Goal: Task Accomplishment & Management: Manage account settings

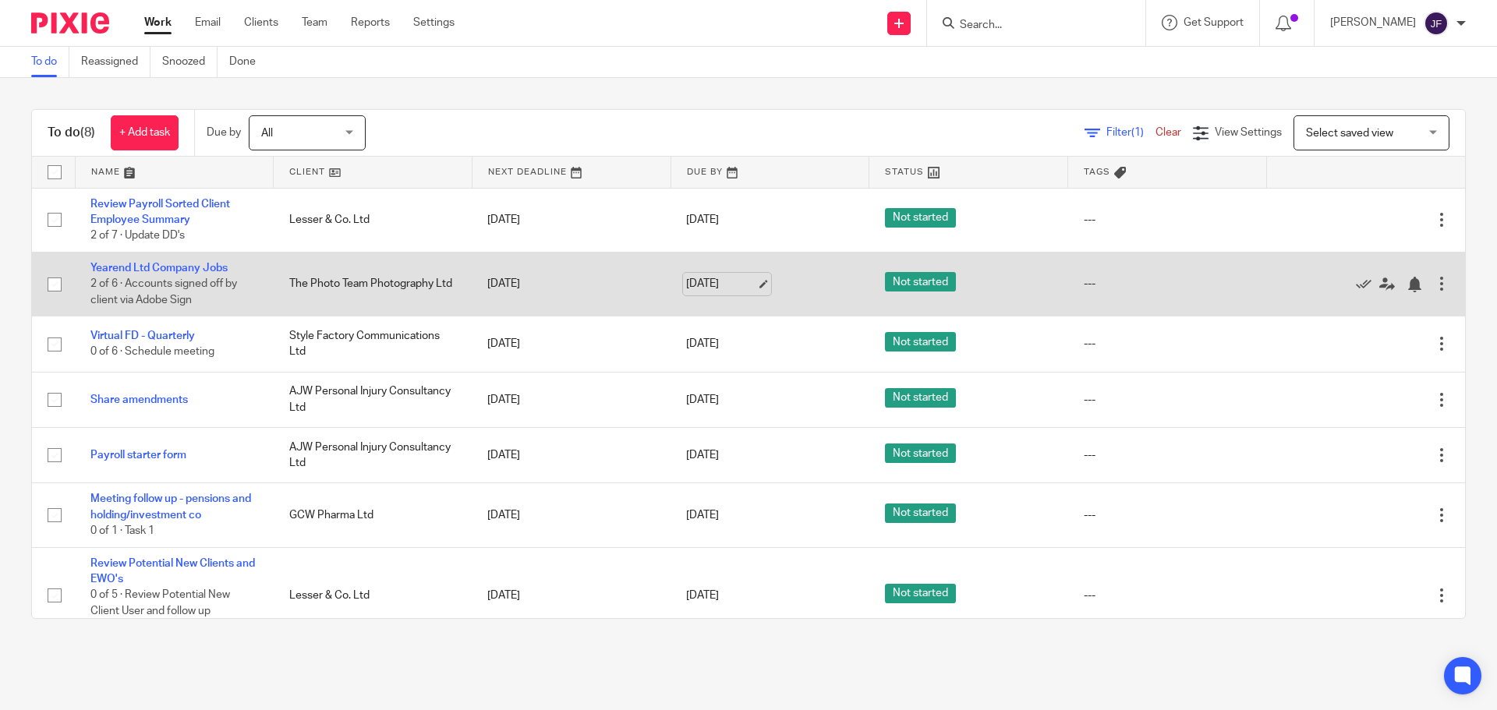
click at [699, 290] on link "[DATE]" at bounding box center [721, 284] width 70 height 16
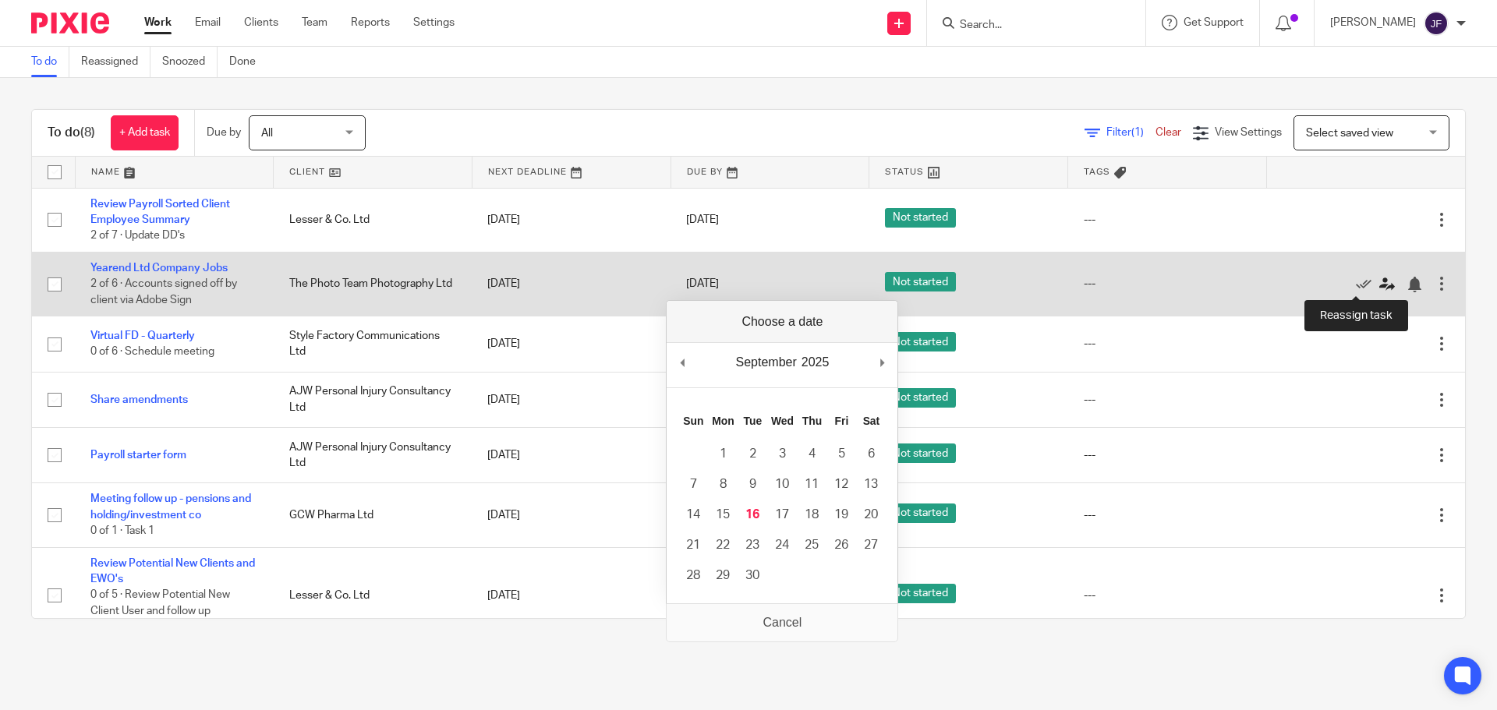
click at [1379, 278] on icon at bounding box center [1387, 285] width 16 height 16
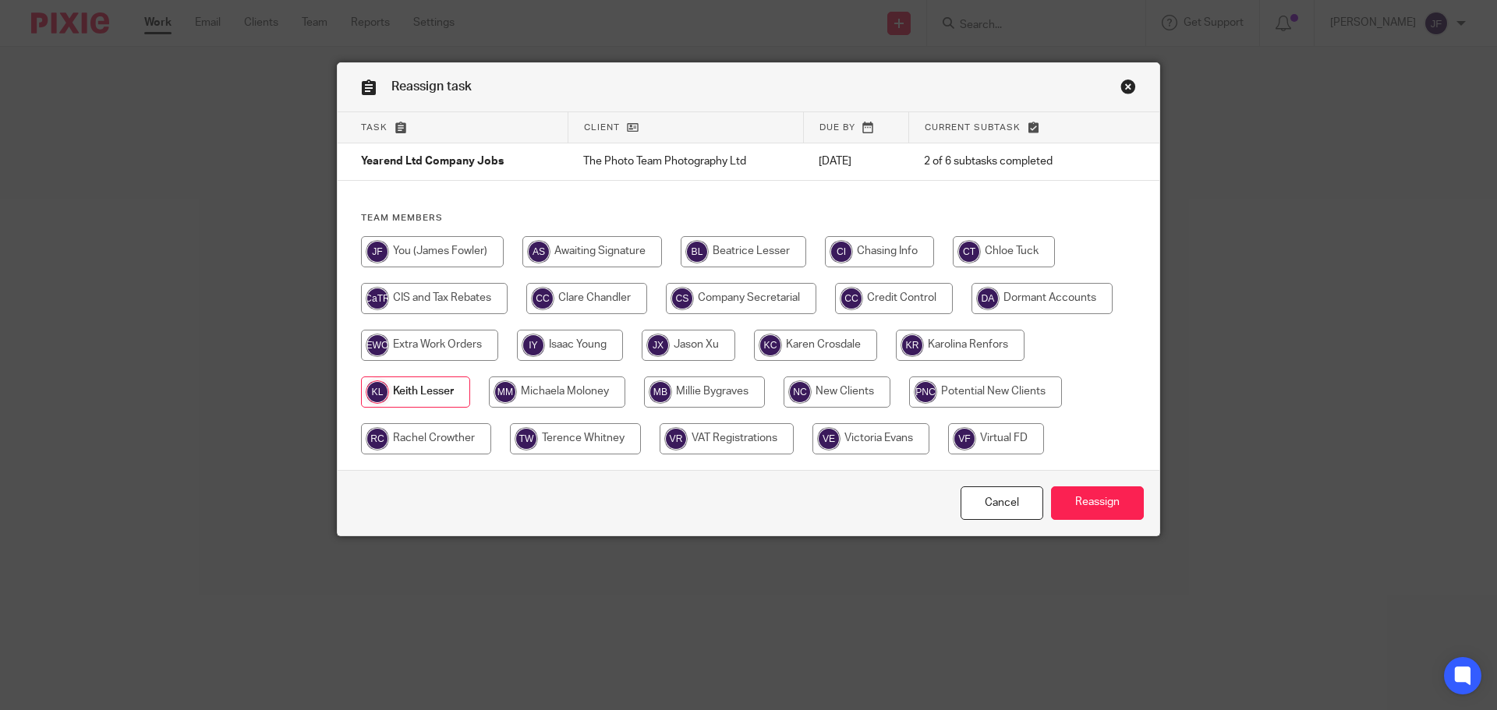
click at [996, 242] on input "radio" at bounding box center [1004, 251] width 102 height 31
radio input "true"
click at [1100, 503] on input "Reassign" at bounding box center [1097, 503] width 93 height 34
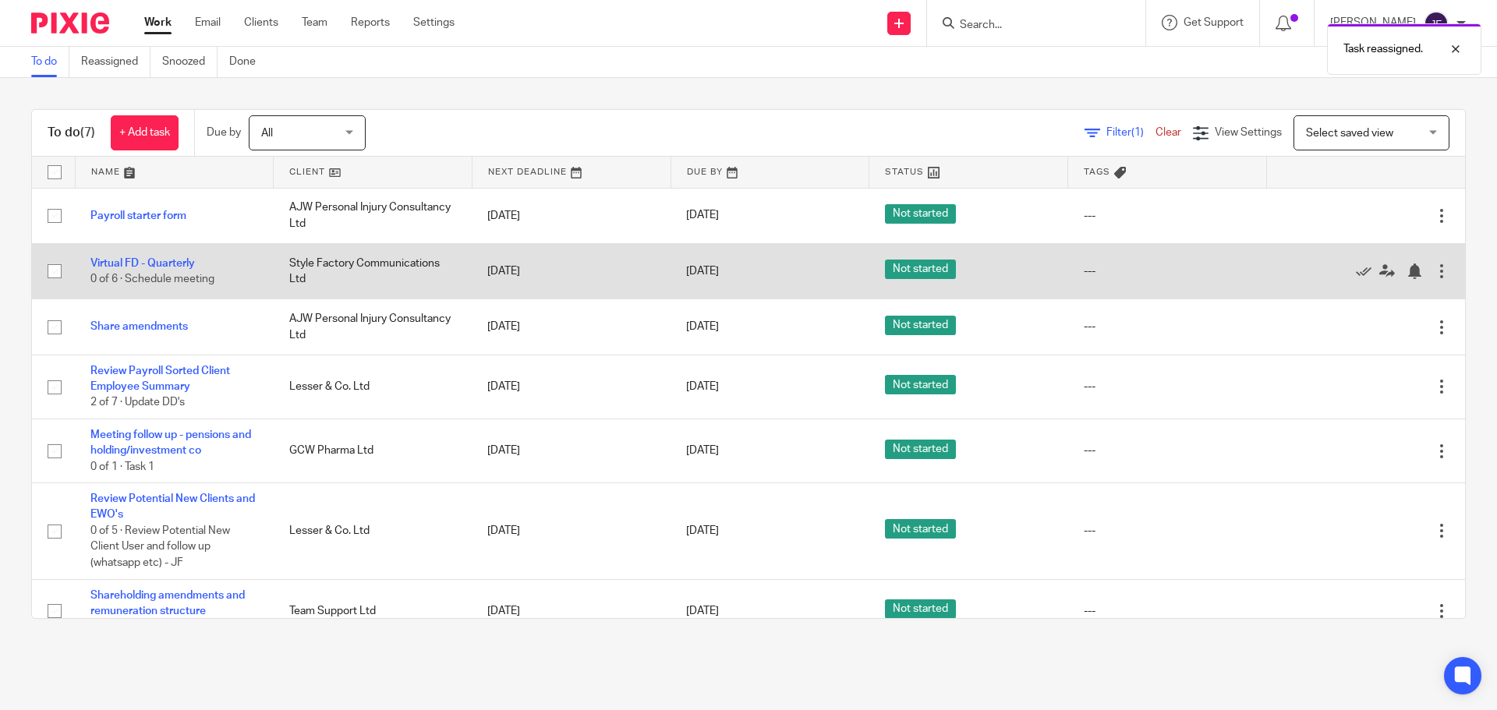
click at [1434, 274] on div at bounding box center [1442, 271] width 16 height 16
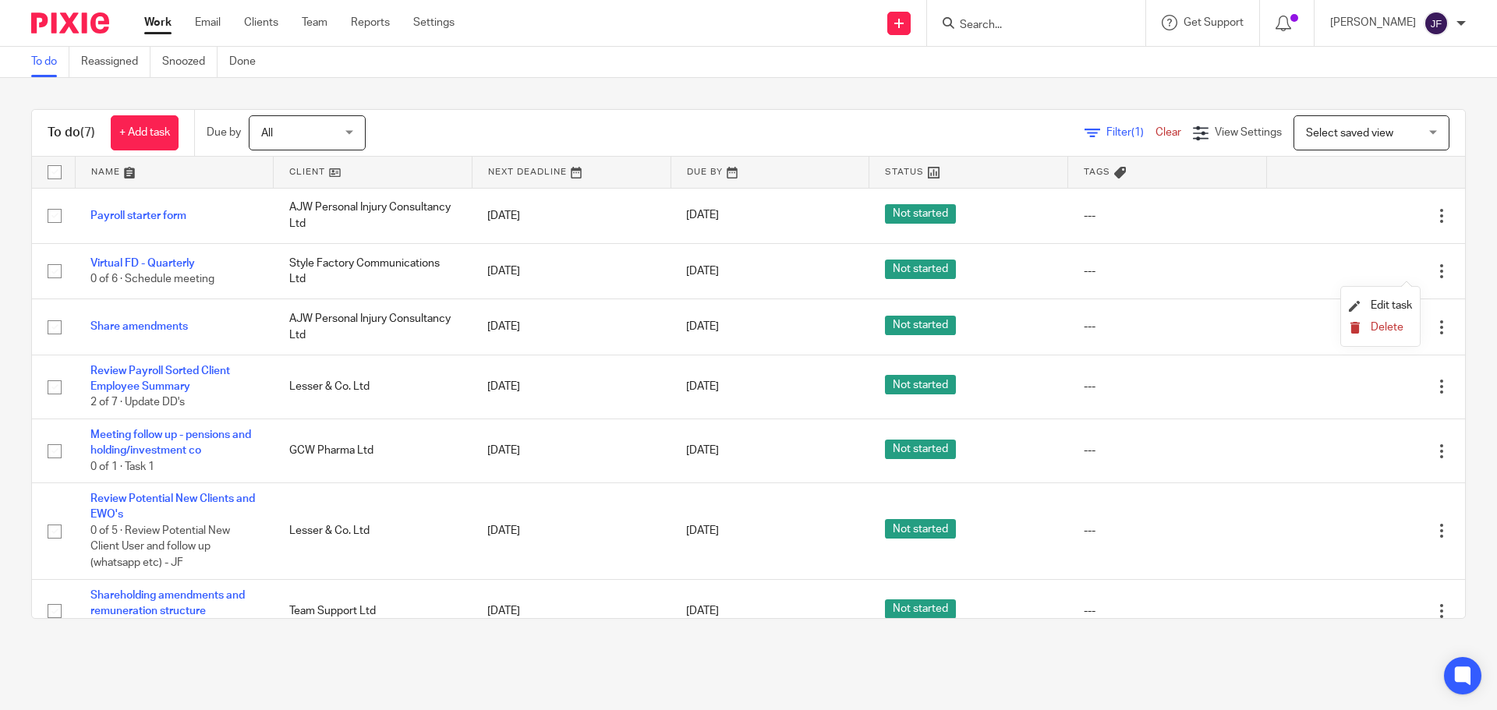
click at [1388, 331] on span "Delete" at bounding box center [1386, 327] width 33 height 11
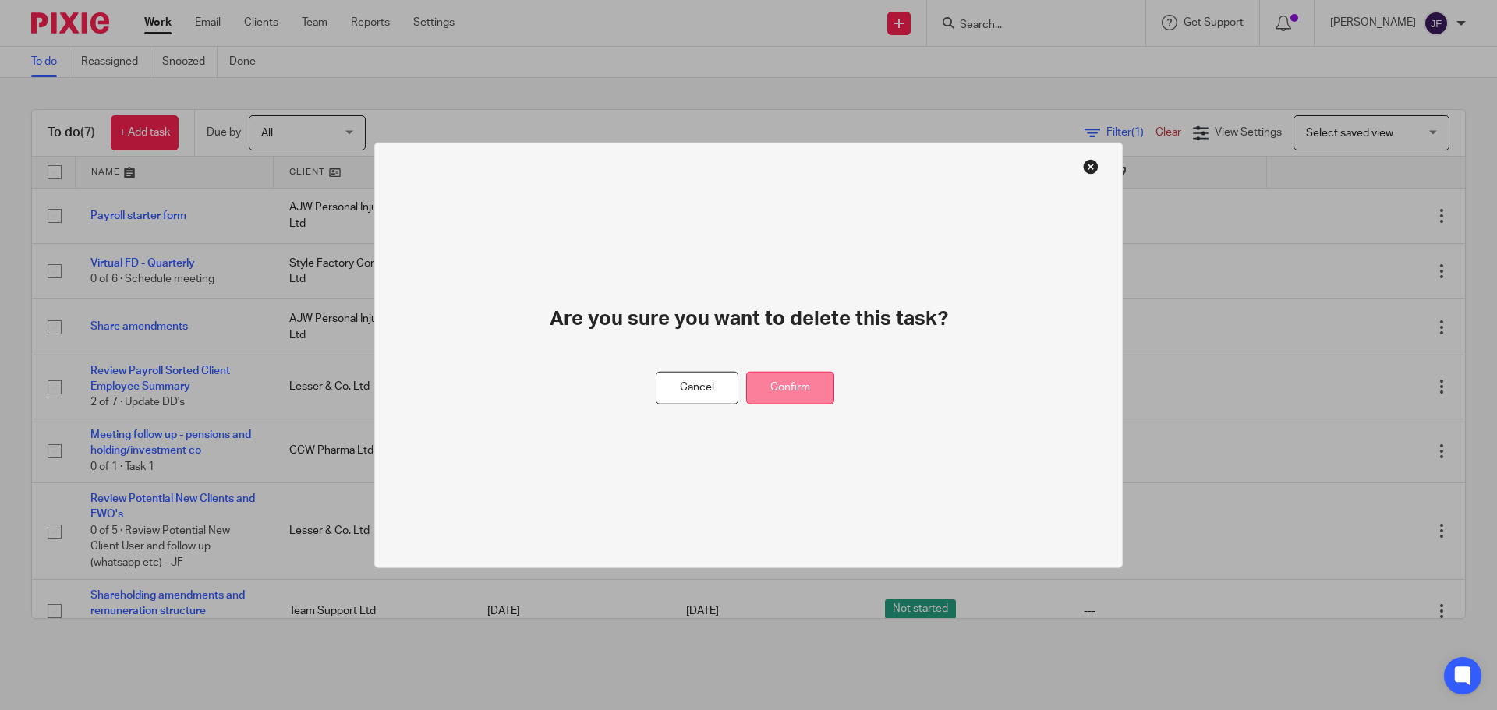
click at [799, 391] on button "Confirm" at bounding box center [790, 388] width 88 height 34
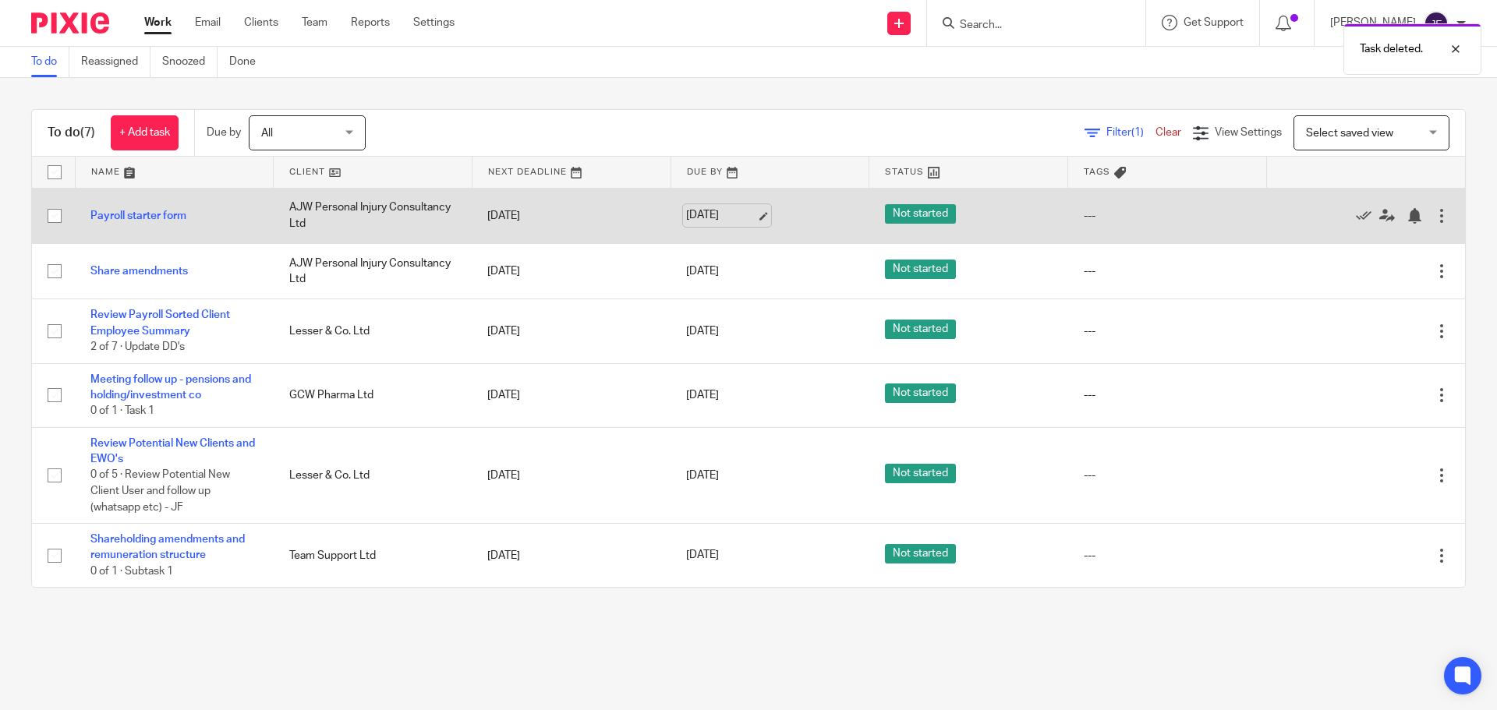
click at [721, 216] on link "[DATE]" at bounding box center [721, 215] width 70 height 16
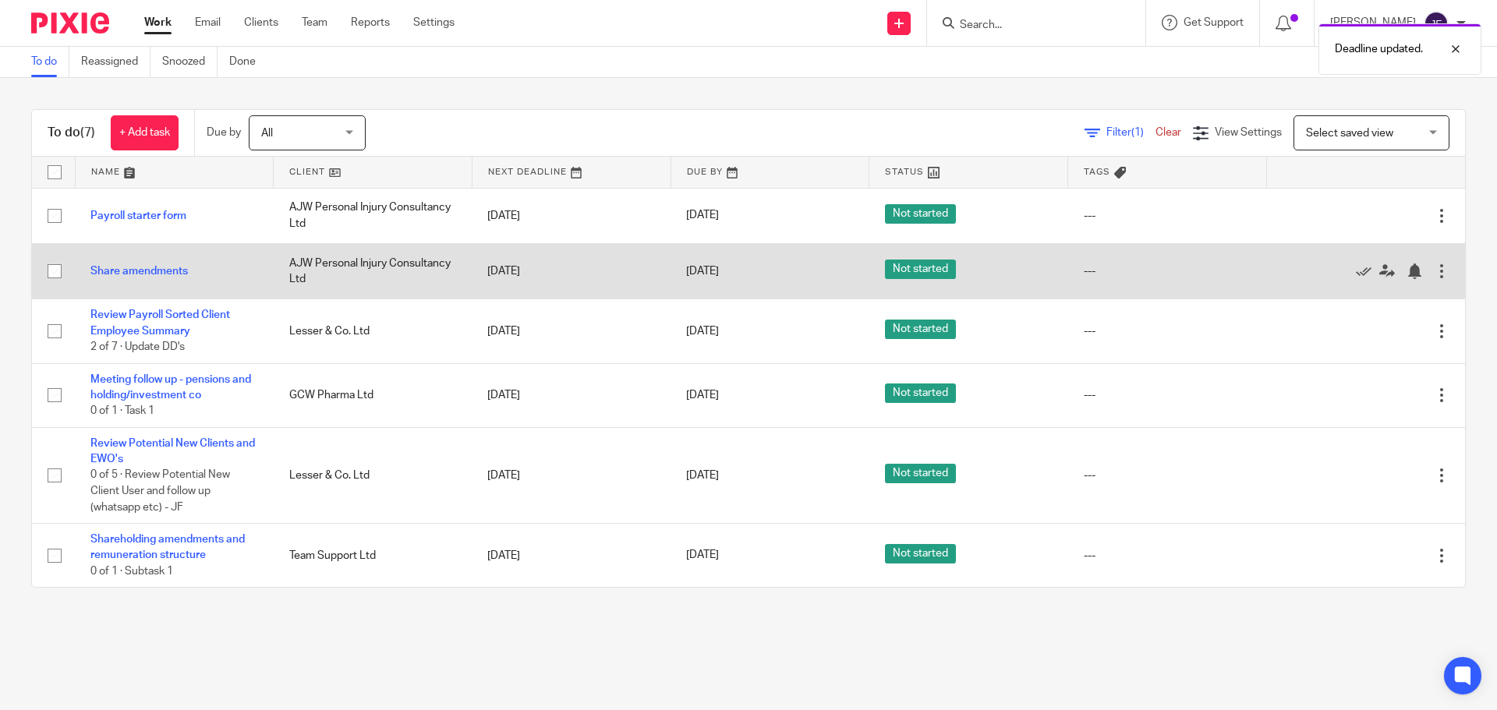
click at [698, 280] on td "[DATE]" at bounding box center [769, 270] width 199 height 55
click at [702, 267] on link "[DATE]" at bounding box center [721, 271] width 70 height 16
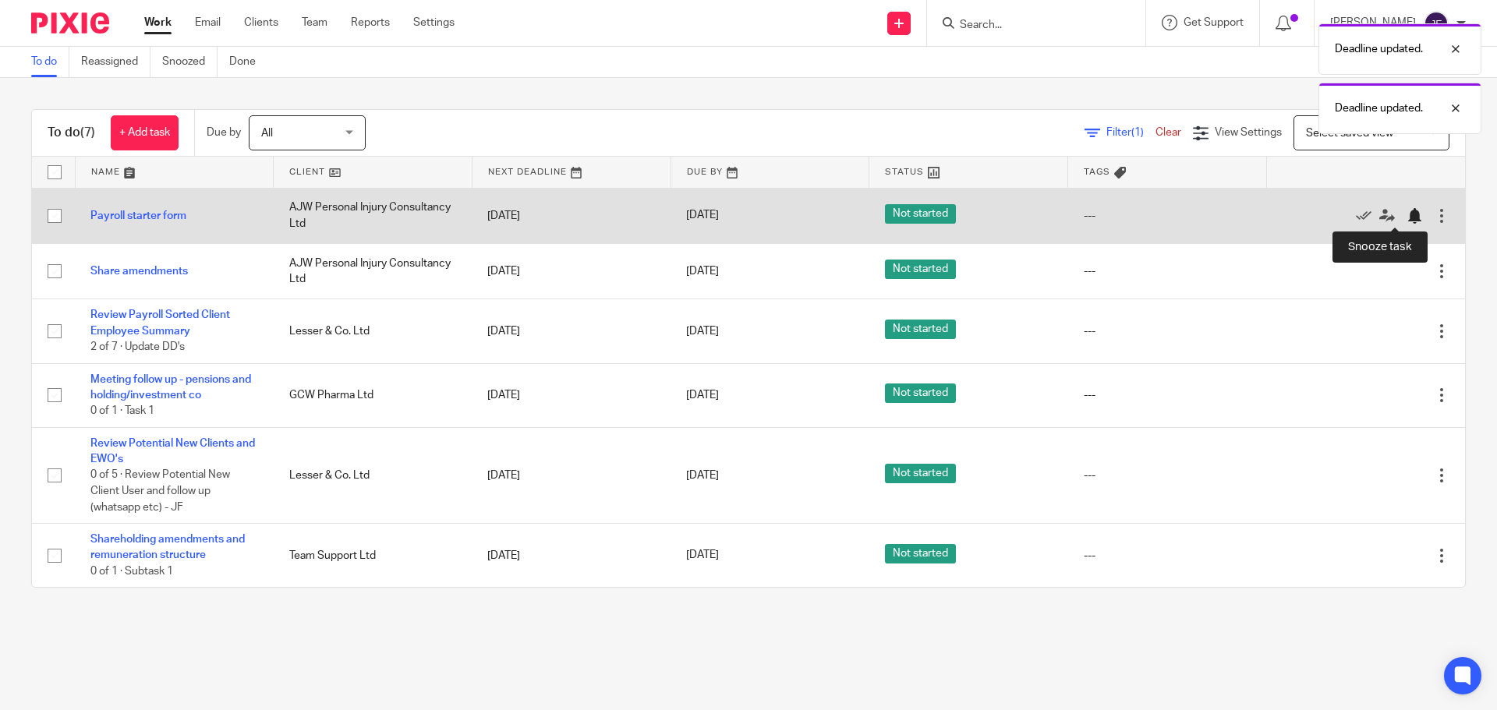
click at [1406, 221] on div at bounding box center [1414, 216] width 16 height 16
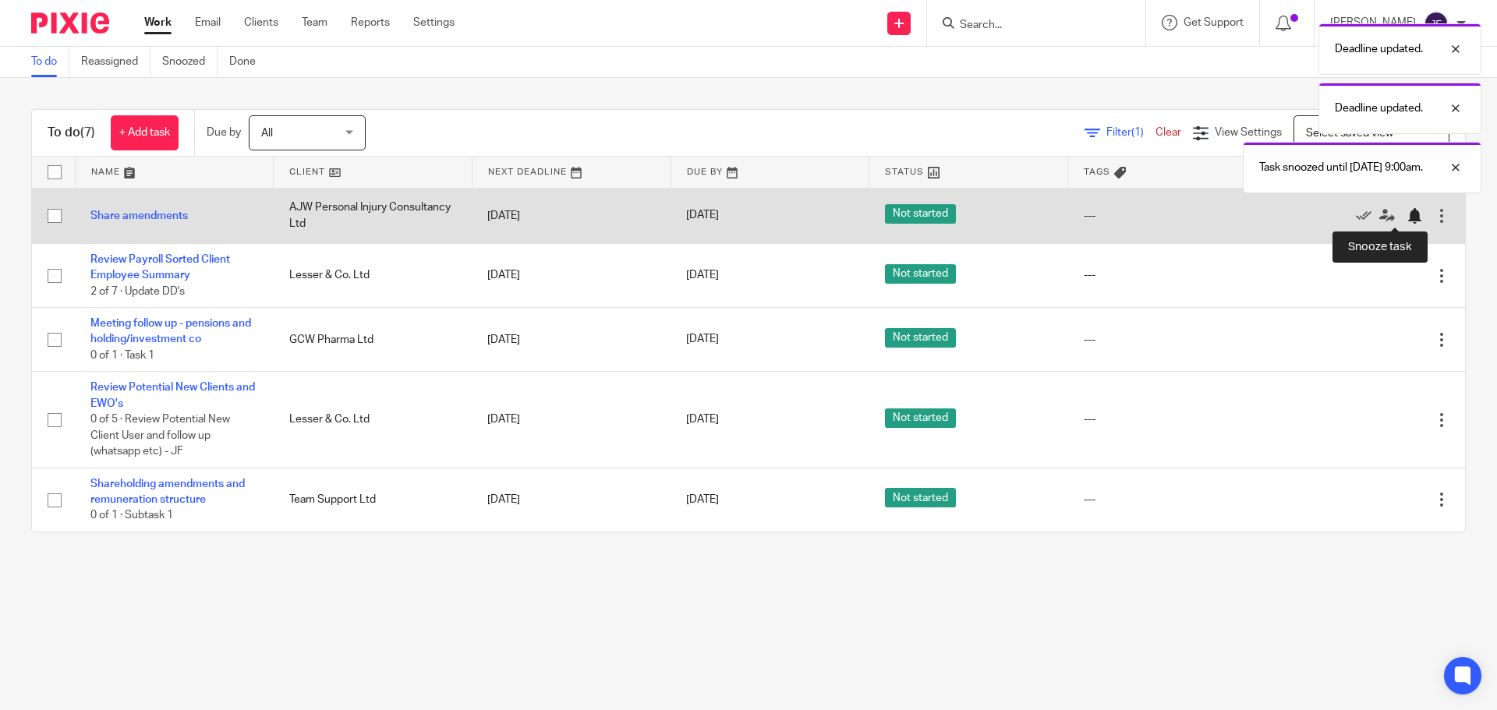
click at [1406, 214] on div at bounding box center [1414, 216] width 16 height 16
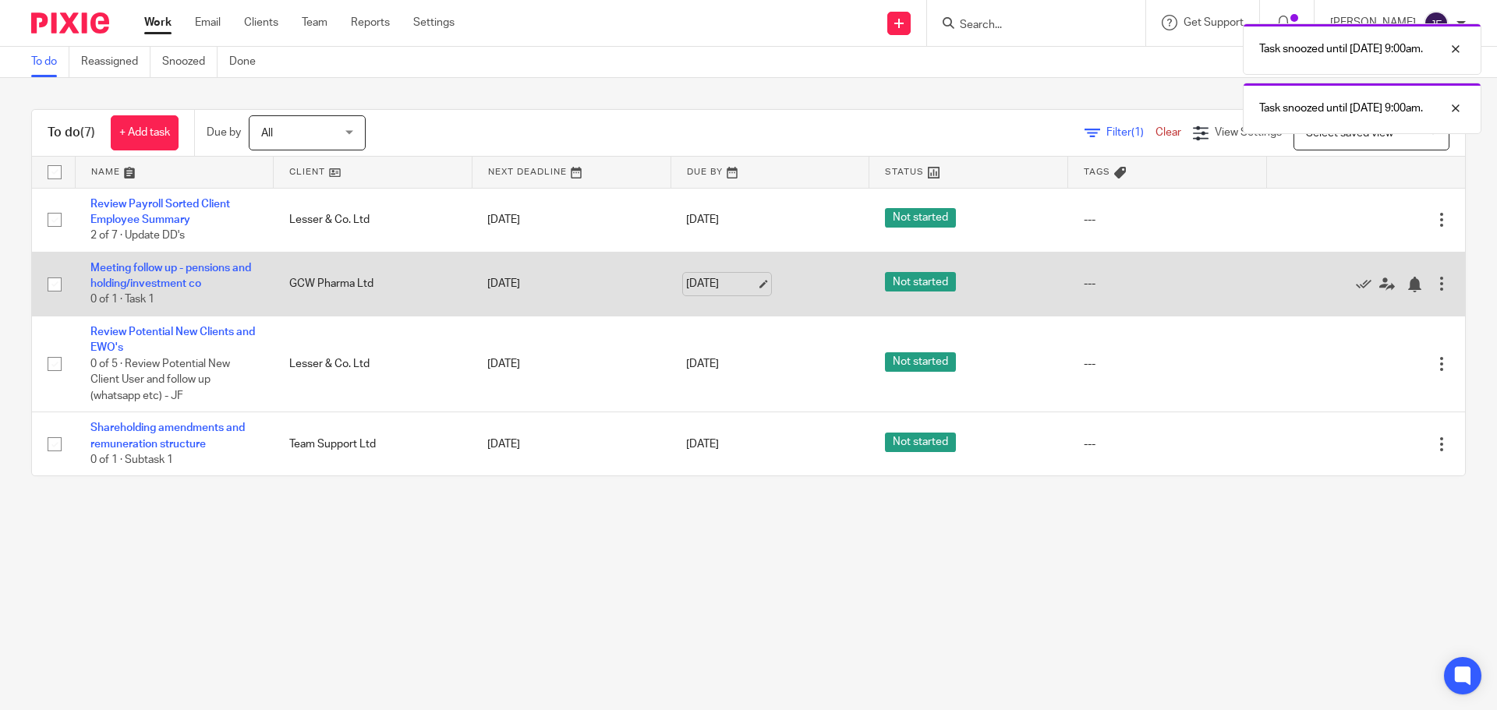
click at [708, 281] on link "[DATE]" at bounding box center [721, 284] width 70 height 16
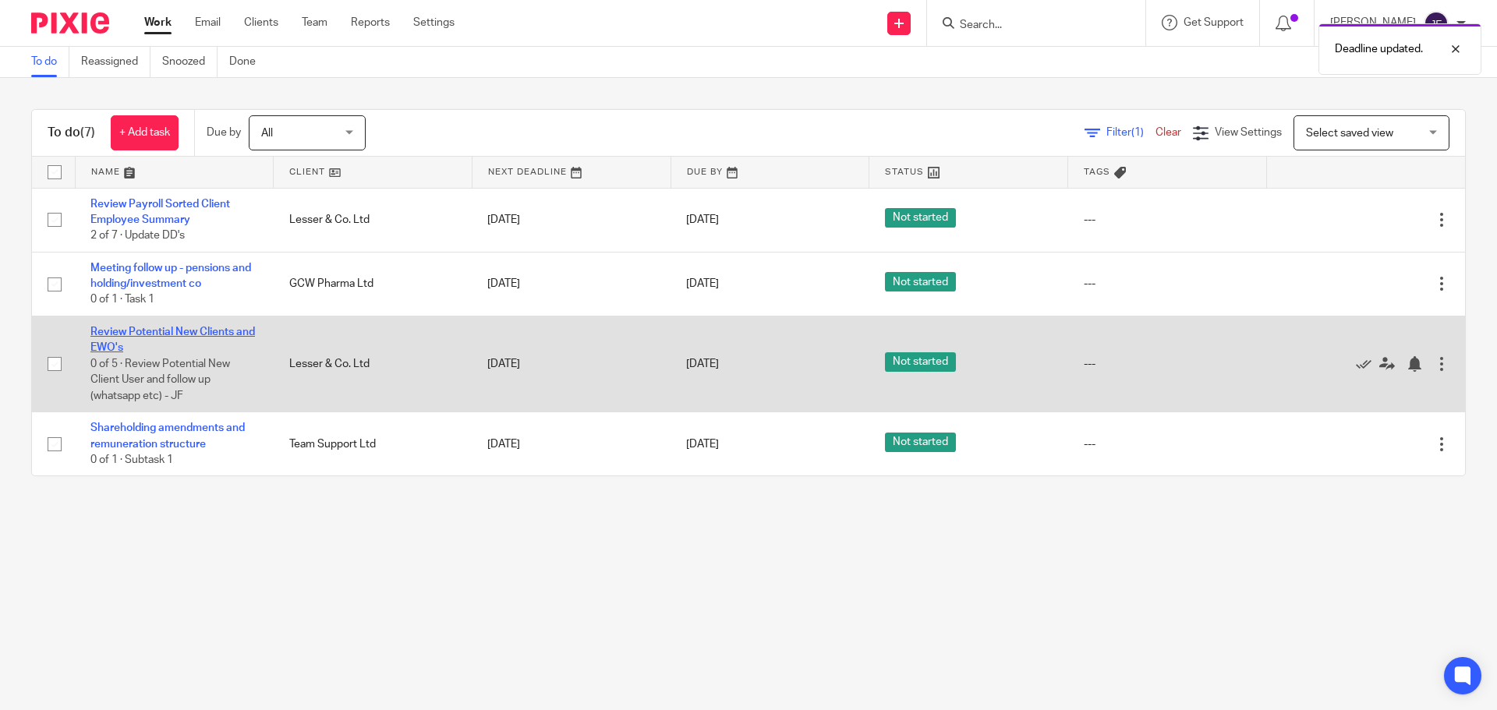
click at [135, 327] on link "Review Potential New Clients and EWO's" at bounding box center [172, 340] width 164 height 27
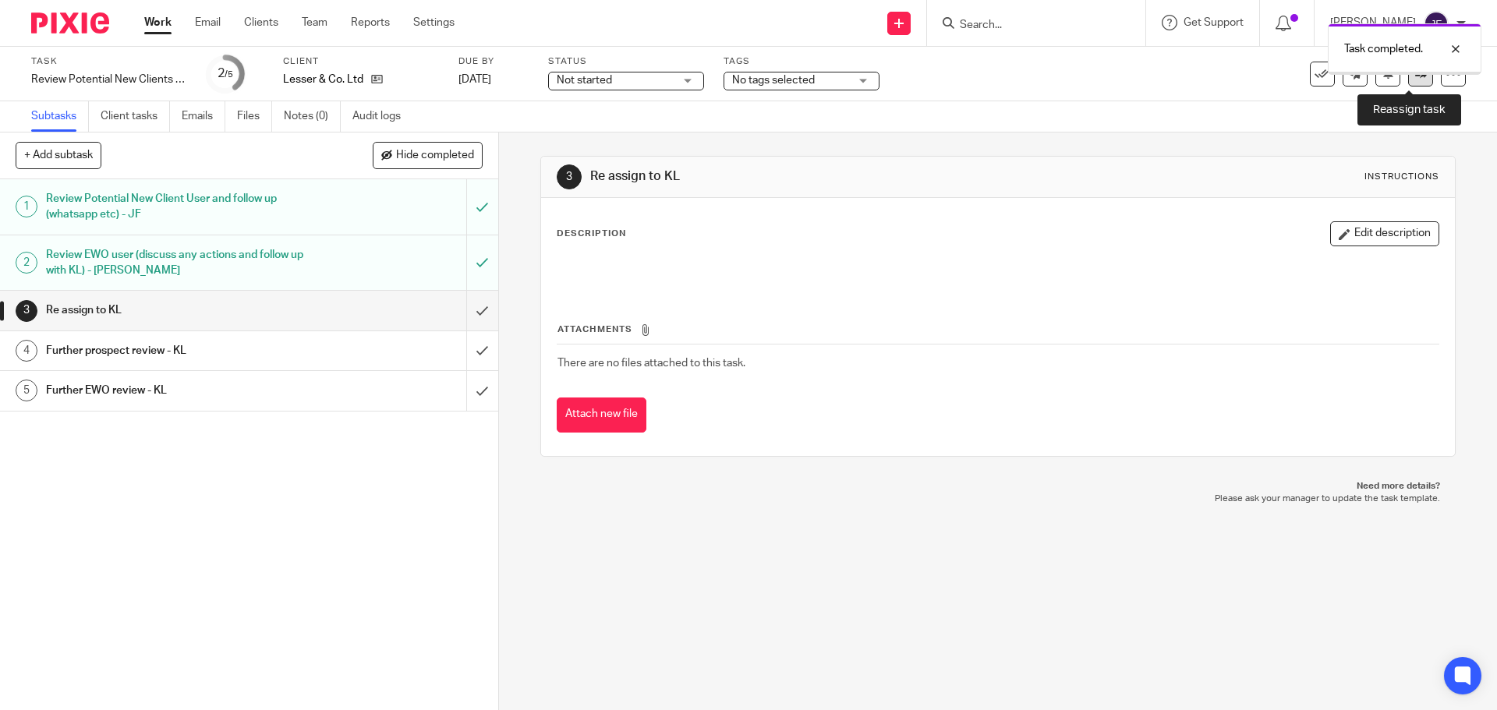
click at [1409, 82] on link at bounding box center [1420, 74] width 25 height 25
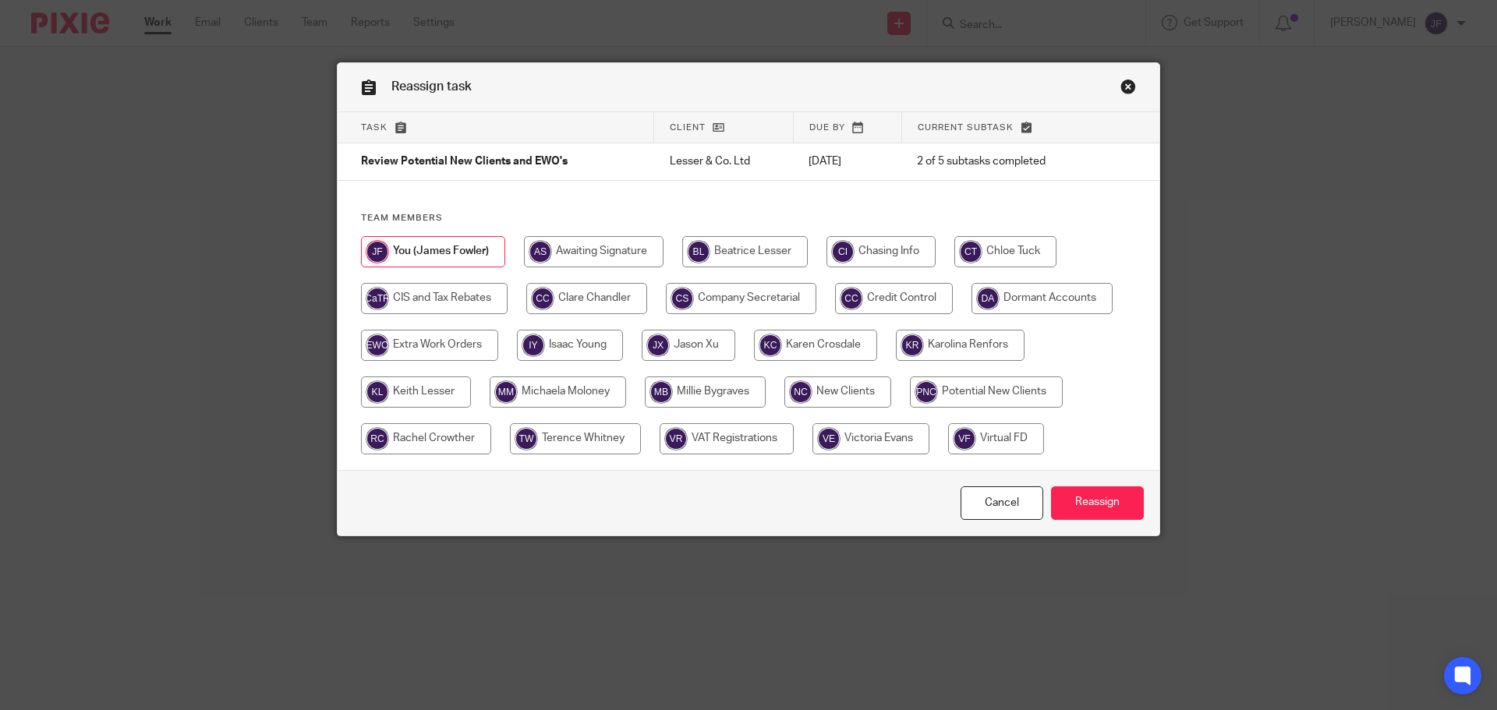
click at [415, 378] on input "radio" at bounding box center [416, 392] width 110 height 31
radio input "true"
click at [1101, 490] on input "Reassign" at bounding box center [1097, 503] width 93 height 34
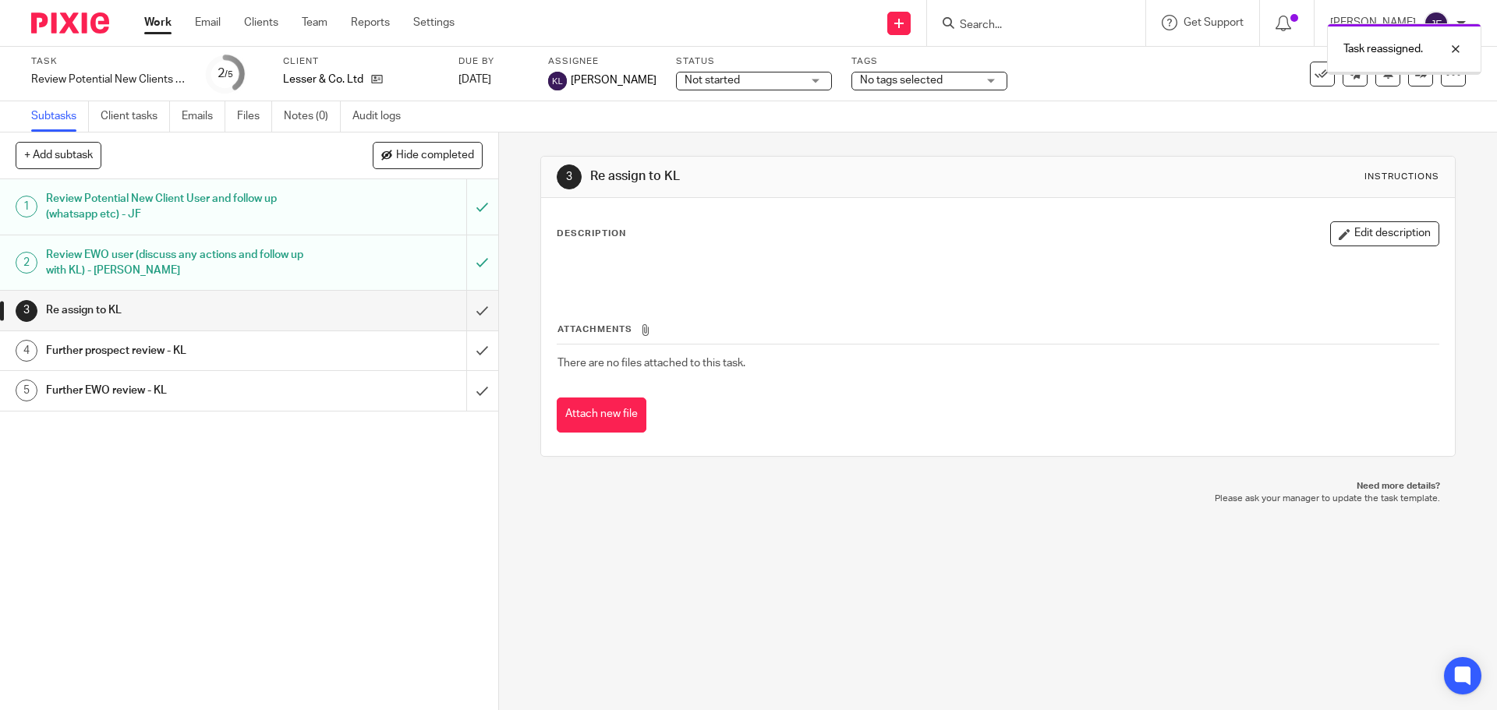
click at [76, 37] on div at bounding box center [64, 23] width 129 height 46
click at [69, 22] on img at bounding box center [70, 22] width 78 height 21
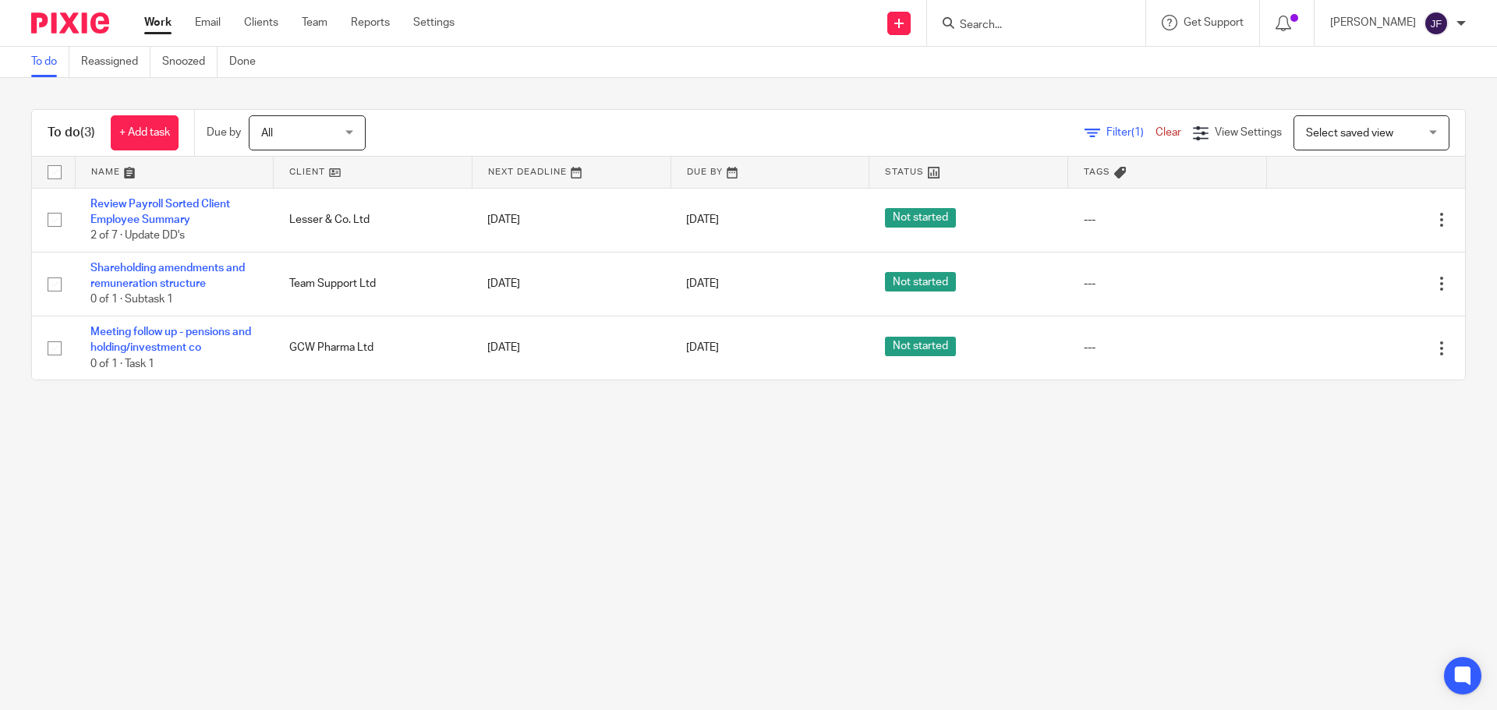
click at [380, 417] on main "To do Reassigned Snoozed Done To do (3) + Add task Due by All All [DATE] [DATE]…" at bounding box center [748, 355] width 1497 height 710
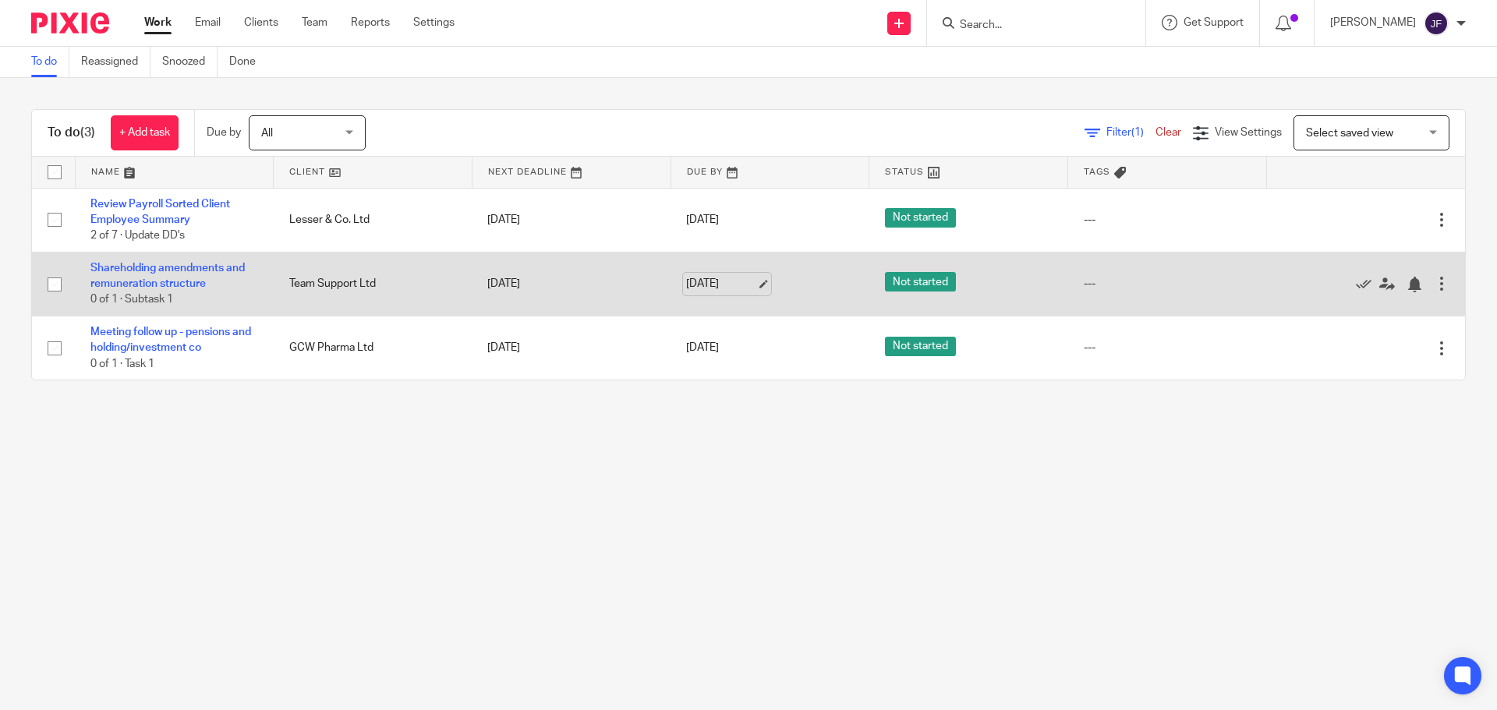
click at [686, 280] on link "[DATE]" at bounding box center [721, 284] width 70 height 16
click at [700, 288] on link "[DATE]" at bounding box center [721, 284] width 70 height 16
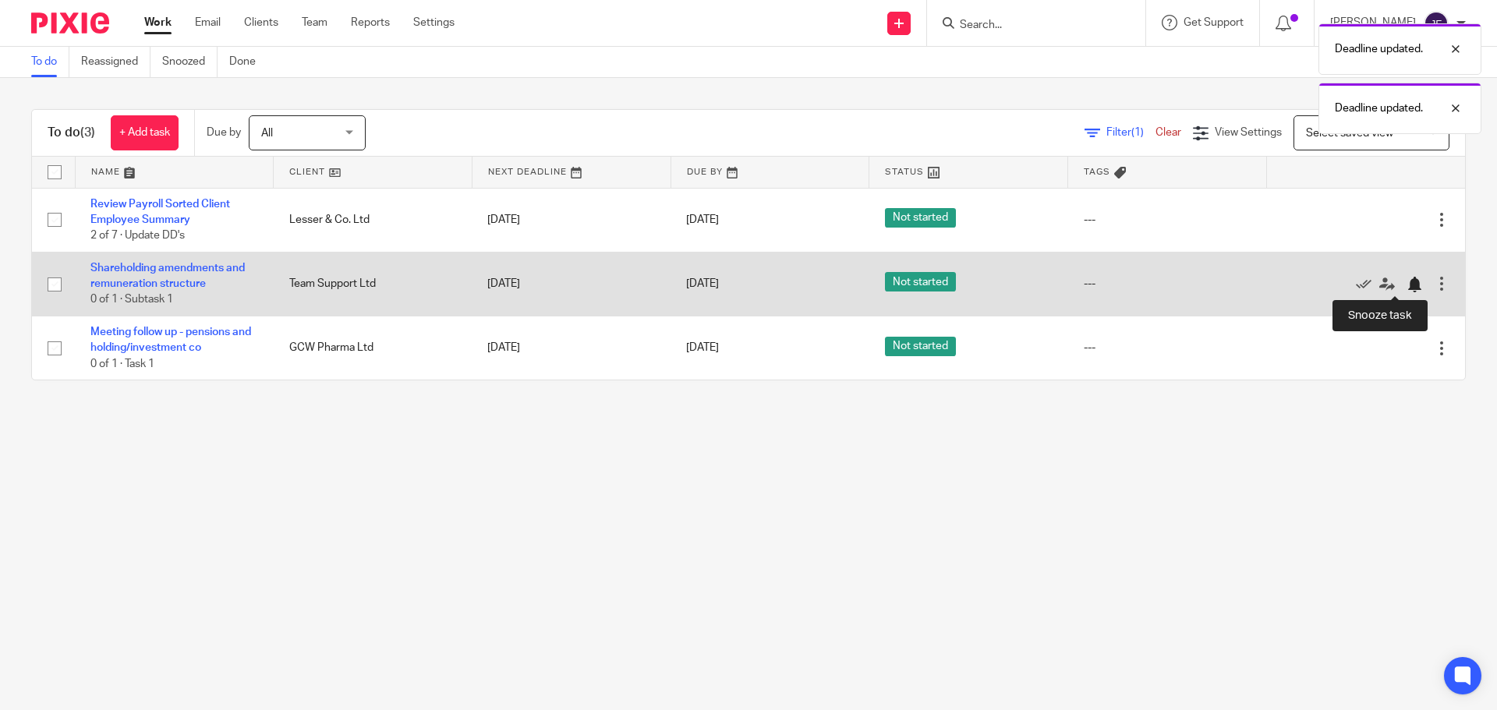
click at [1406, 289] on div at bounding box center [1414, 285] width 16 height 16
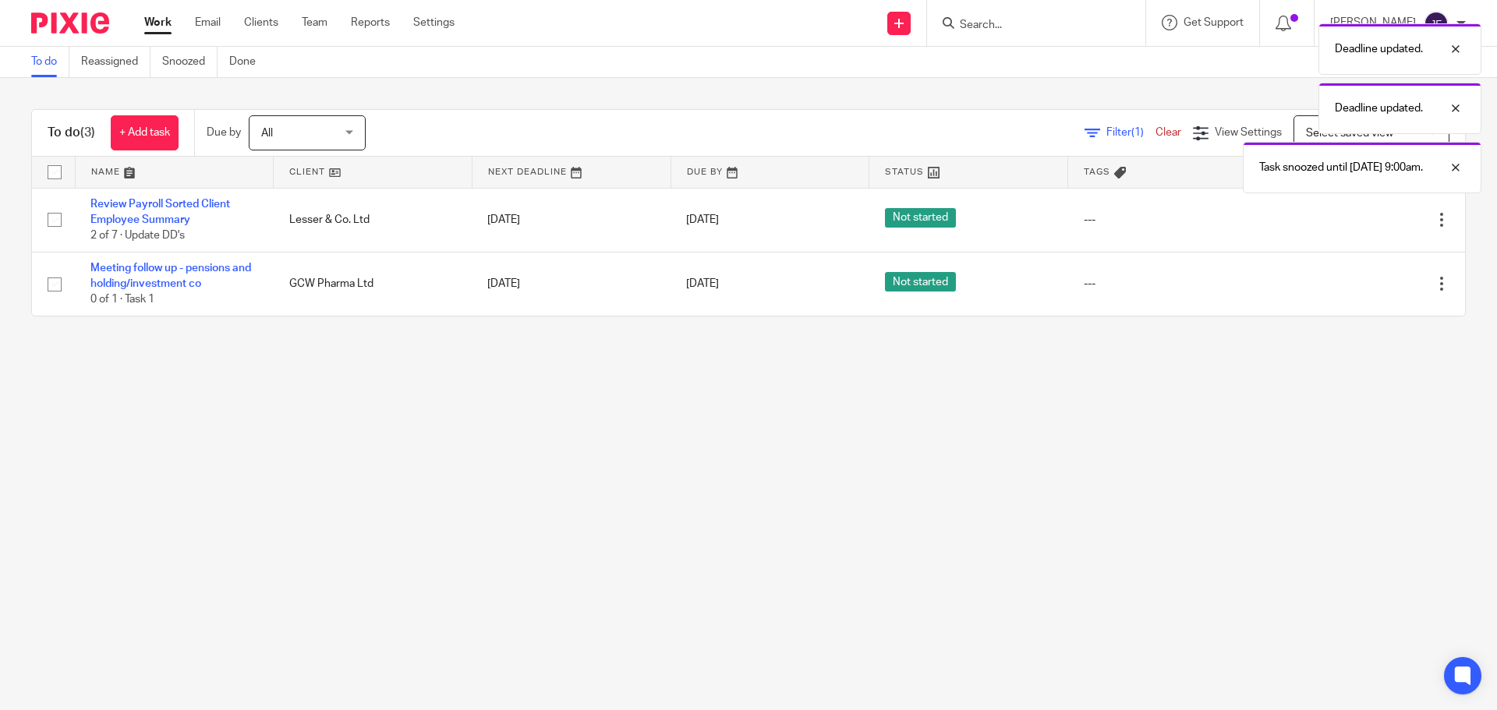
click at [822, 491] on main "To do Reassigned Snoozed Done To do (3) + Add task Due by All All [DATE] [DATE]…" at bounding box center [748, 355] width 1497 height 710
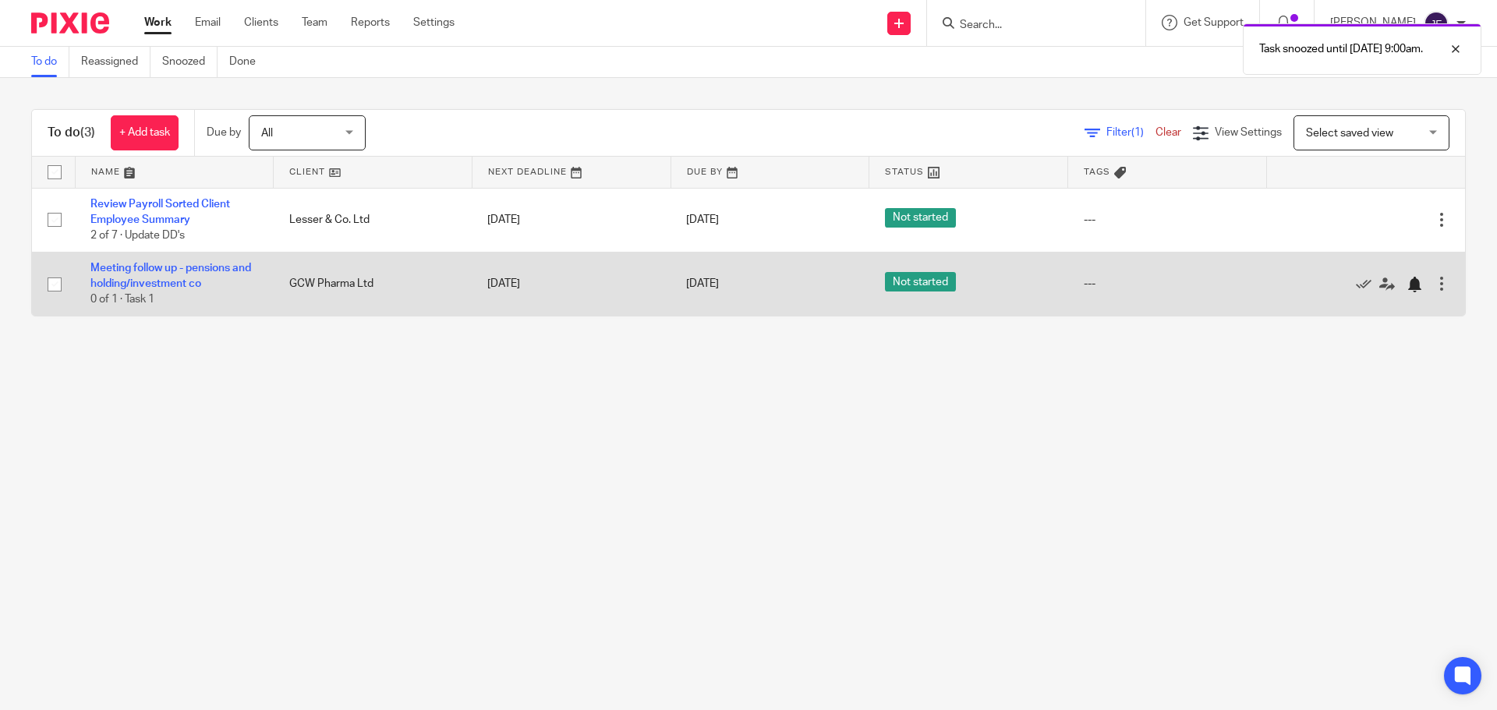
click at [1406, 289] on div at bounding box center [1414, 285] width 16 height 16
